Goal: Information Seeking & Learning: Learn about a topic

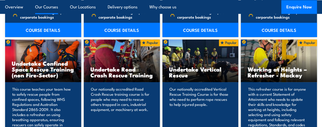
scroll to position [521, 0]
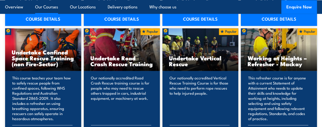
click at [53, 7] on link "Our Courses" at bounding box center [46, 6] width 23 height 13
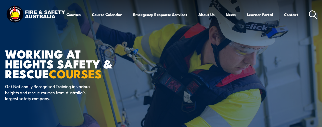
click at [309, 19] on icon at bounding box center [313, 14] width 8 height 8
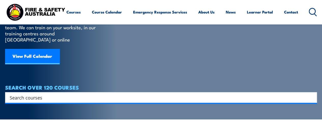
scroll to position [51, 0]
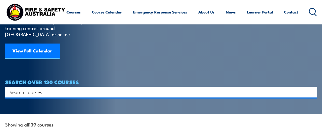
click at [175, 87] on div "Search" at bounding box center [161, 92] width 312 height 11
click at [174, 88] on input "Search input" at bounding box center [158, 92] width 296 height 8
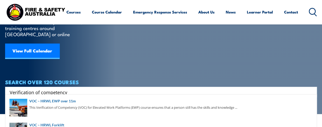
type input "Verification of competency"
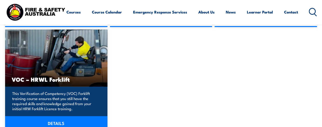
scroll to position [254, 0]
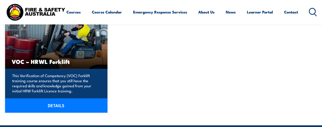
click at [54, 98] on link "DETAILS" at bounding box center [56, 105] width 102 height 14
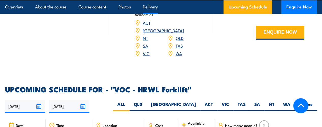
scroll to position [674, 0]
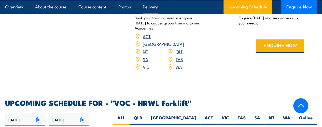
click at [146, 70] on link "VIC" at bounding box center [146, 67] width 7 height 6
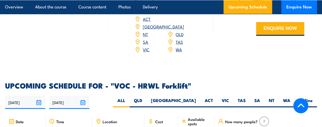
scroll to position [699, 0]
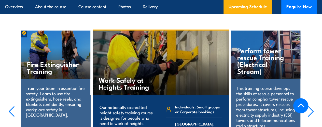
scroll to position [906, 0]
